Goal: Transaction & Acquisition: Purchase product/service

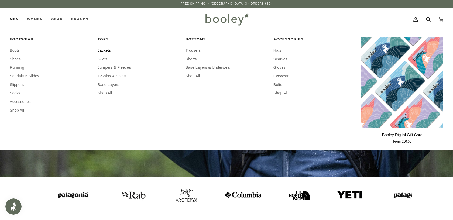
click at [106, 50] on span "Jackets" at bounding box center [139, 51] width 82 height 6
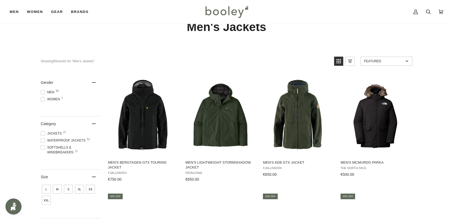
scroll to position [23, 0]
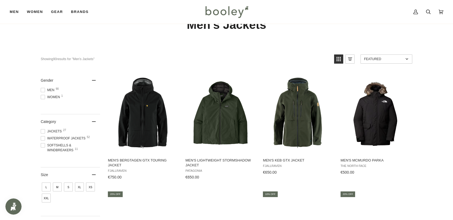
click at [62, 147] on span "Softshells & Windbreakers 11" at bounding box center [70, 148] width 59 height 10
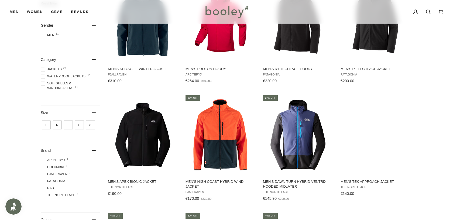
scroll to position [113, 0]
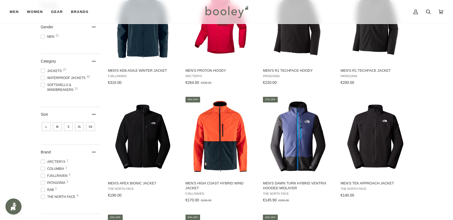
click at [41, 84] on span at bounding box center [43, 85] width 4 height 4
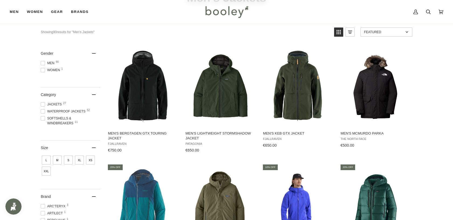
scroll to position [51, 0]
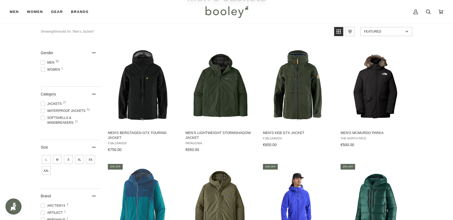
click at [77, 162] on span "XL" at bounding box center [79, 159] width 9 height 9
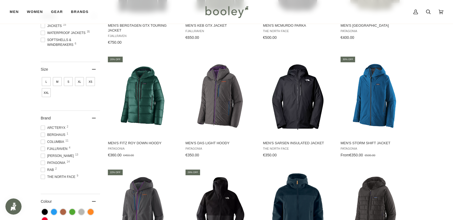
scroll to position [162, 0]
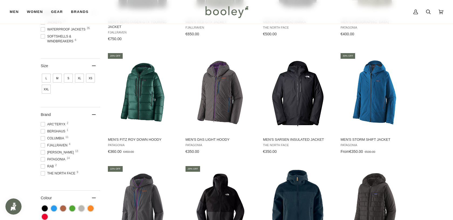
click at [43, 122] on span at bounding box center [43, 124] width 4 height 4
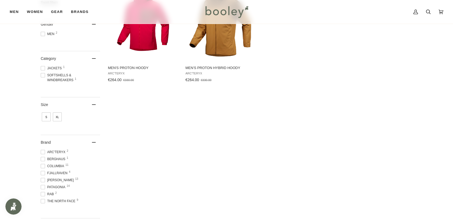
click at [42, 167] on span at bounding box center [43, 166] width 4 height 4
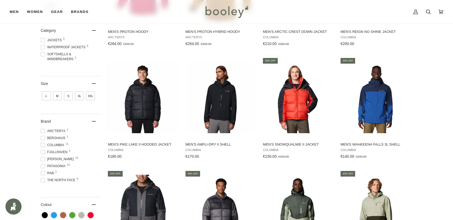
scroll to position [152, 0]
click at [44, 167] on span at bounding box center [43, 166] width 4 height 4
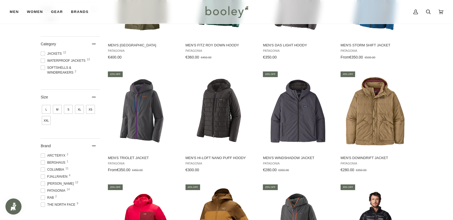
scroll to position [160, 0]
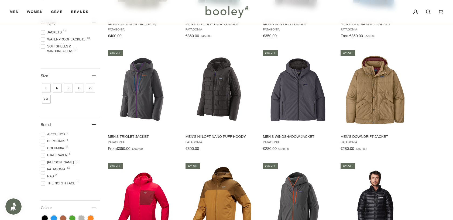
click at [45, 183] on span at bounding box center [43, 183] width 4 height 4
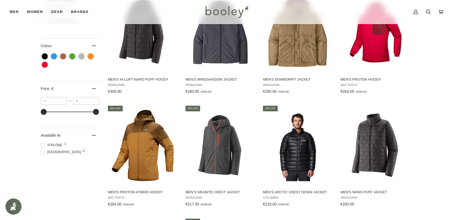
scroll to position [331, 0]
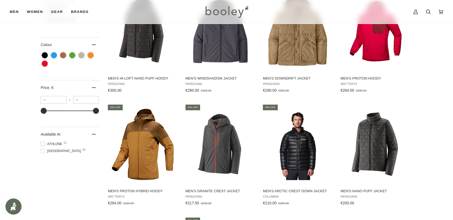
click at [44, 152] on span at bounding box center [43, 151] width 4 height 4
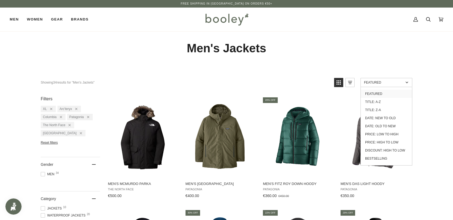
click at [379, 80] on link "Featured" at bounding box center [387, 82] width 52 height 9
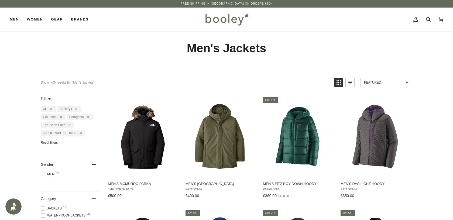
click at [379, 80] on link "Featured" at bounding box center [387, 82] width 52 height 9
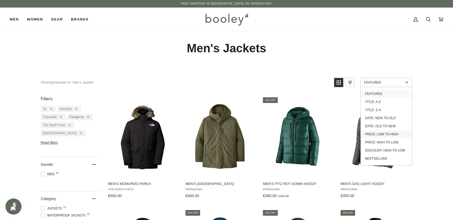
click at [391, 134] on link "Price: Low to High" at bounding box center [386, 134] width 51 height 8
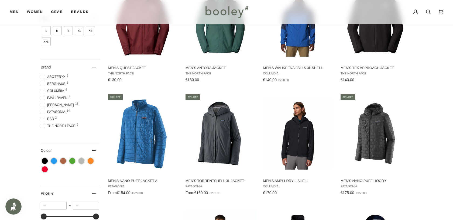
scroll to position [234, 0]
click at [43, 158] on span "Colour: Black" at bounding box center [45, 161] width 6 height 6
